Goal: Transaction & Acquisition: Purchase product/service

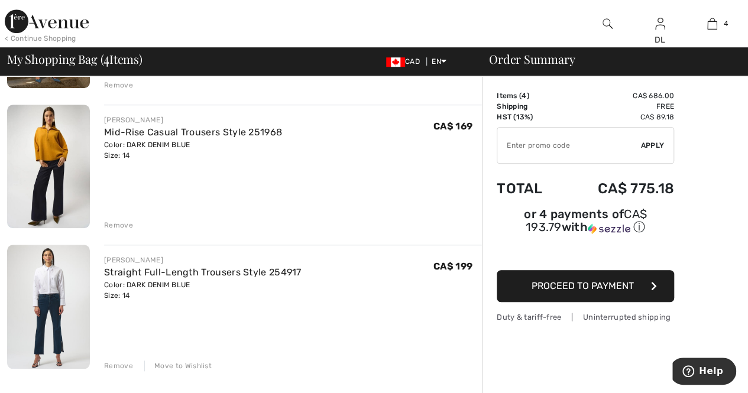
scroll to position [355, 0]
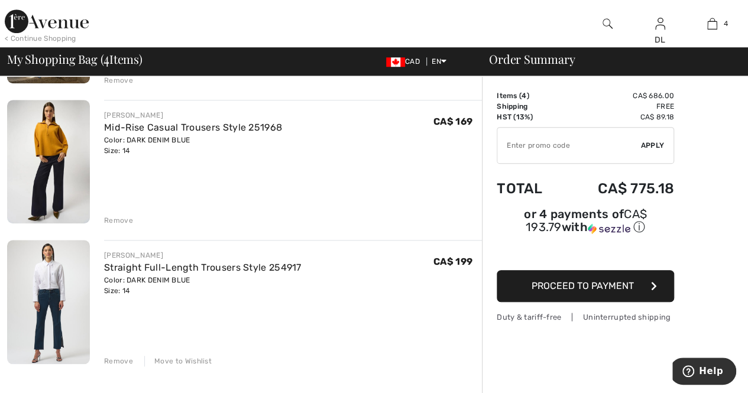
click at [122, 218] on div "Remove" at bounding box center [118, 220] width 29 height 11
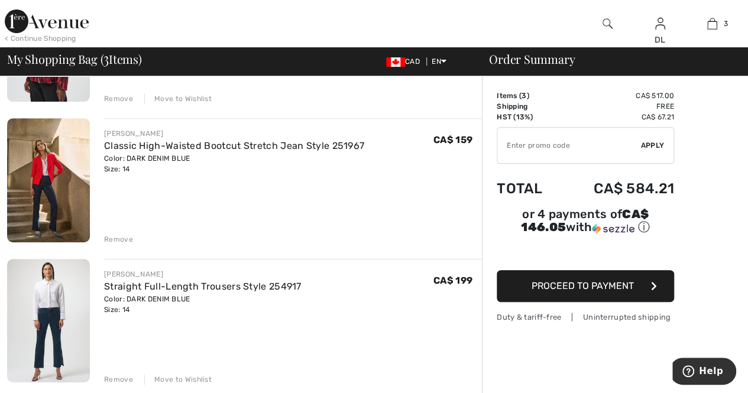
scroll to position [237, 0]
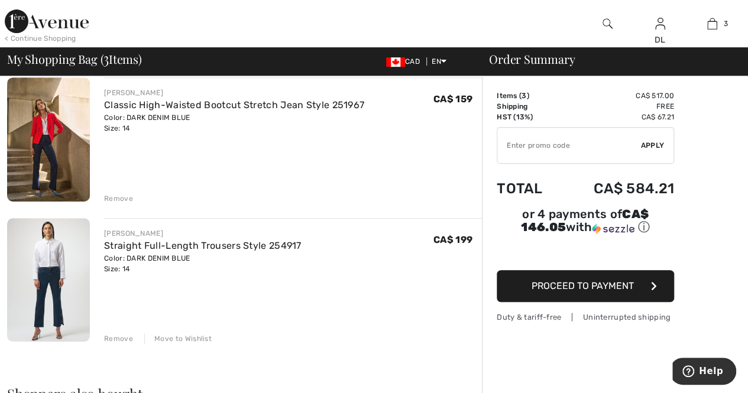
click at [121, 200] on div "Remove" at bounding box center [118, 198] width 29 height 11
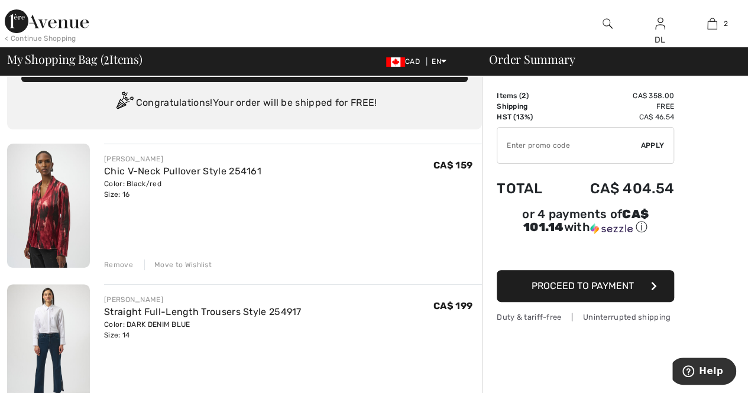
scroll to position [0, 0]
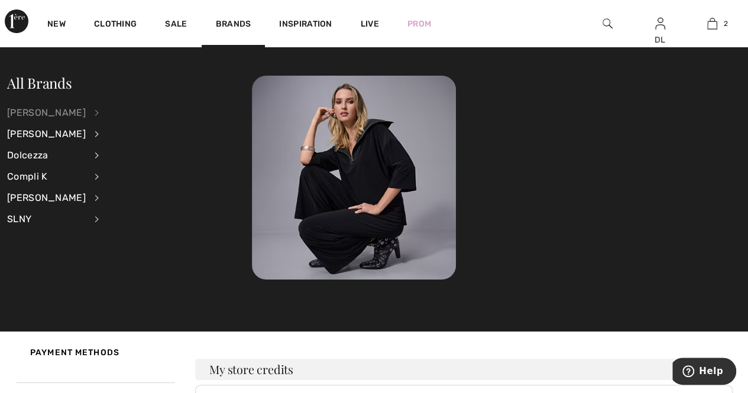
click at [69, 113] on div "[PERSON_NAME]" at bounding box center [46, 112] width 79 height 21
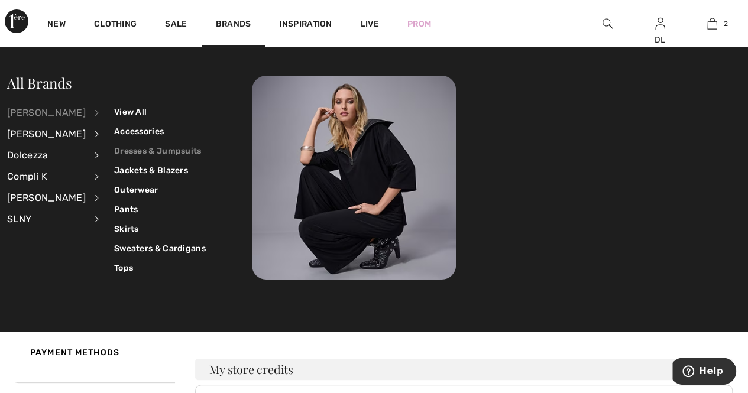
click at [114, 148] on link "Dresses & Jumpsuits" at bounding box center [160, 151] width 92 height 20
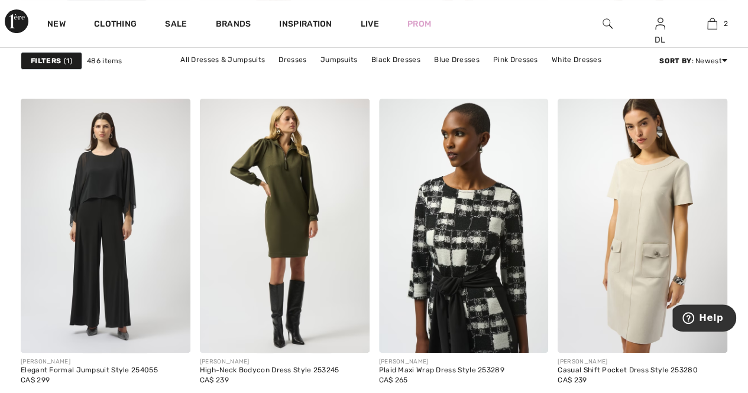
scroll to position [4613, 0]
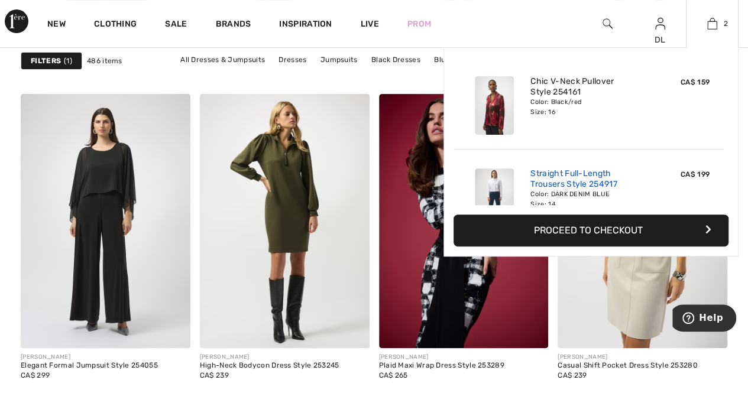
click at [567, 178] on link "Straight Full-Length Trousers Style 254917" at bounding box center [588, 179] width 116 height 21
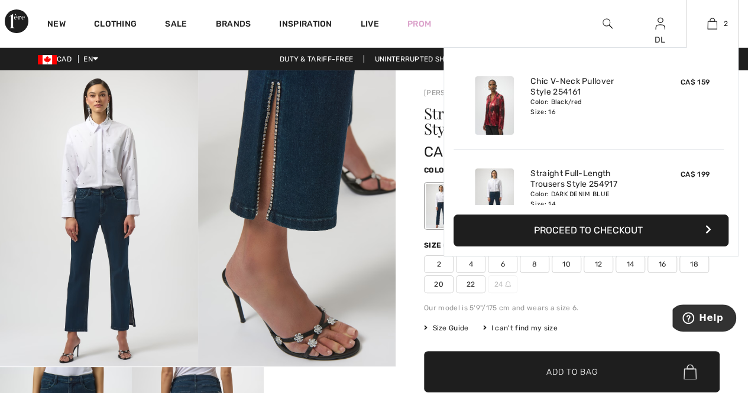
click at [555, 234] on button "Proceed to Checkout" at bounding box center [591, 231] width 275 height 32
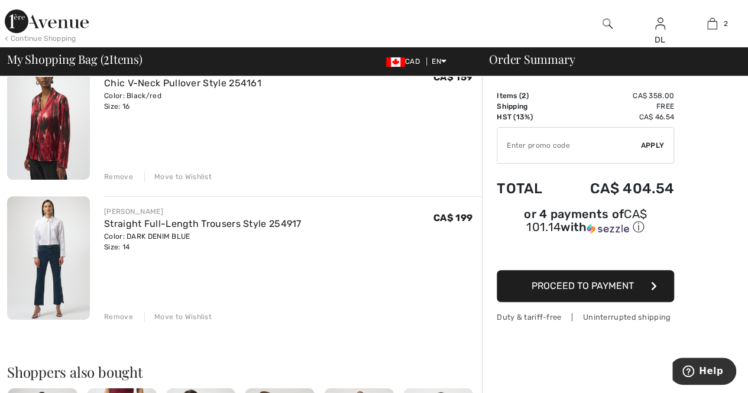
scroll to position [118, 0]
click at [578, 280] on span "Proceed to Payment" at bounding box center [583, 285] width 102 height 11
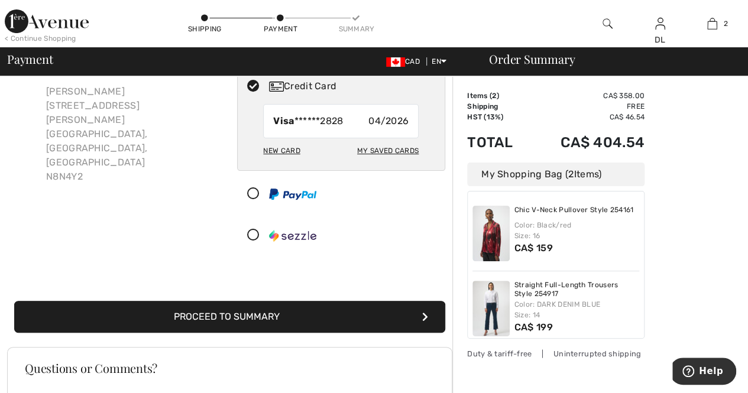
scroll to position [177, 0]
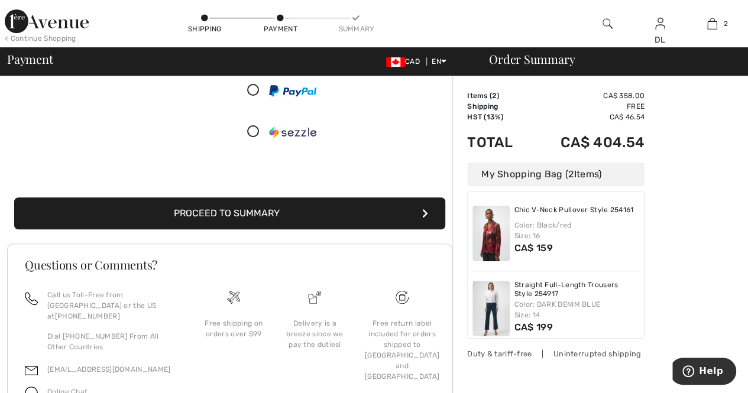
click at [150, 215] on button "Proceed to Summary" at bounding box center [229, 214] width 431 height 32
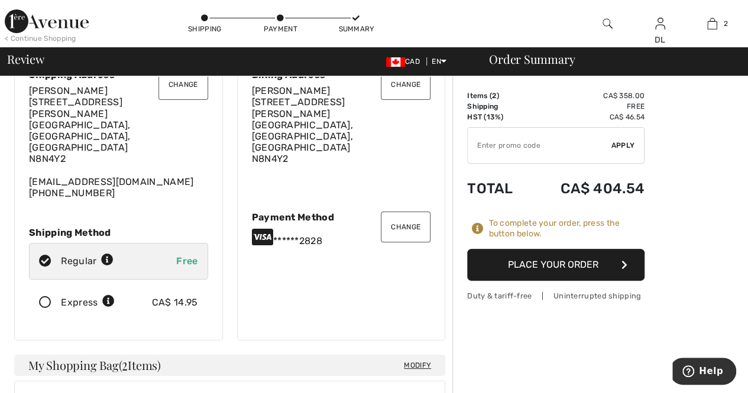
scroll to position [59, 0]
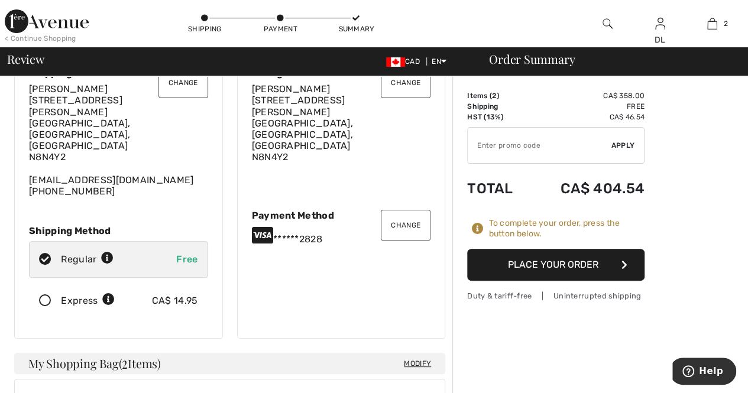
click at [40, 295] on icon at bounding box center [45, 301] width 31 height 12
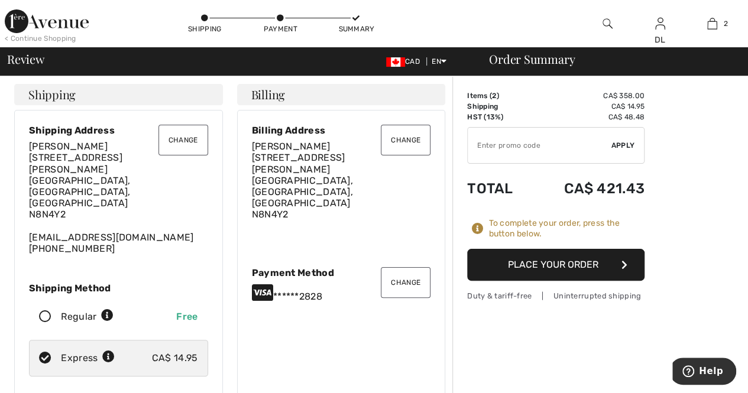
scroll to position [0, 0]
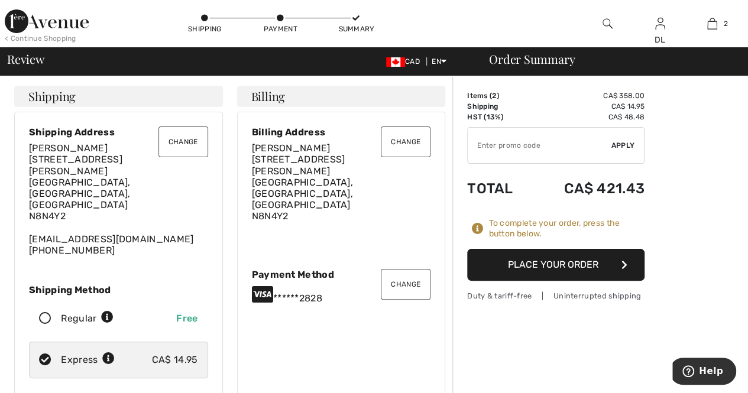
click at [520, 268] on button "Place Your Order" at bounding box center [555, 265] width 177 height 32
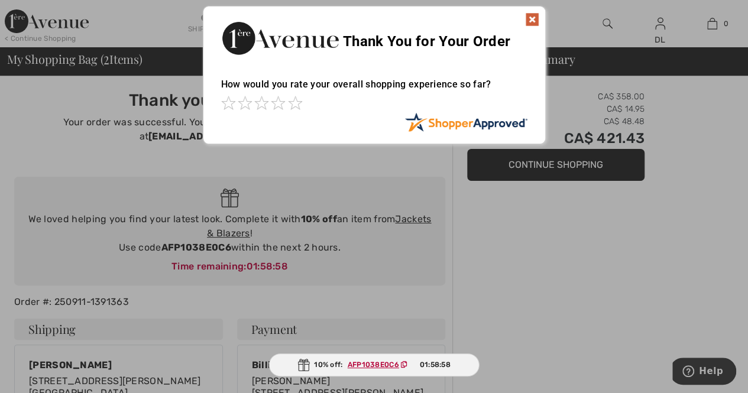
click at [530, 20] on img at bounding box center [532, 19] width 14 height 14
